Goal: Information Seeking & Learning: Learn about a topic

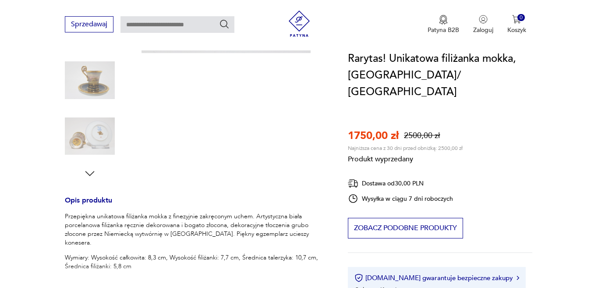
scroll to position [263, 0]
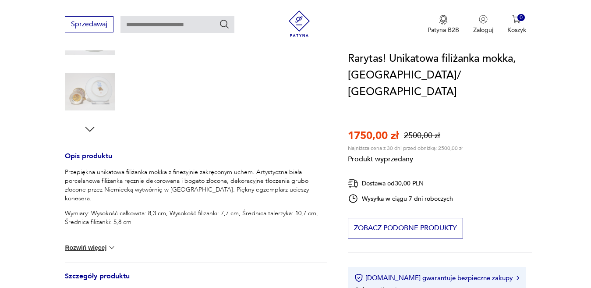
click at [97, 97] on div "Produkt wyprzedany Opis produktu Przepiękna unikatowa filiżanka mokka z finezyj…" at bounding box center [196, 163] width 262 height 563
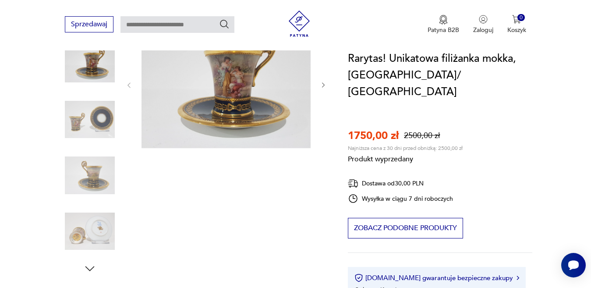
scroll to position [131, 0]
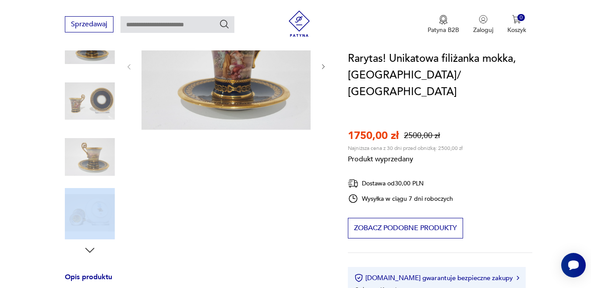
scroll to position [175, 0]
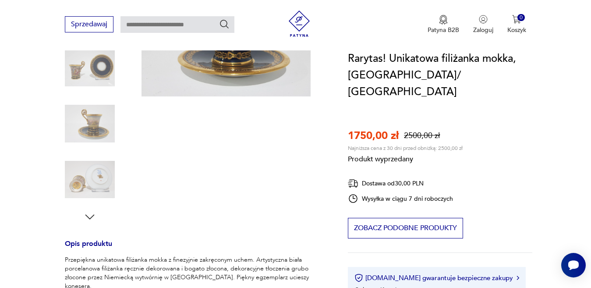
click at [89, 212] on div "Produkt wyprzedany Opis produktu Przepiękna unikatowa filiżanka mokka z finezyj…" at bounding box center [196, 250] width 262 height 563
click at [88, 216] on div "Produkt wyprzedany Opis produktu Przepiękna unikatowa filiżanka mokka z finezyj…" at bounding box center [196, 250] width 262 height 563
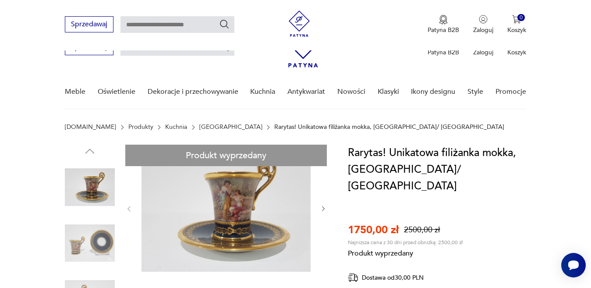
scroll to position [307, 0]
